Goal: Task Accomplishment & Management: Manage account settings

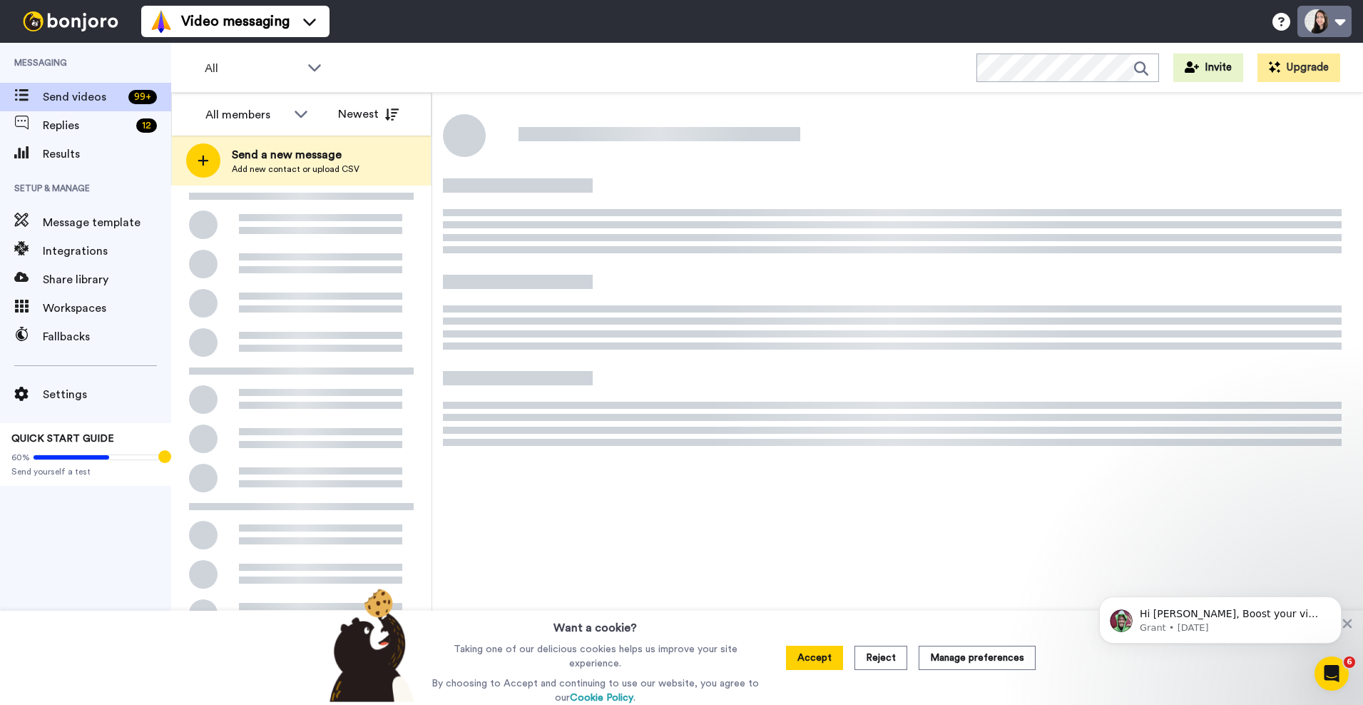
click at [1324, 21] on button at bounding box center [1324, 21] width 54 height 31
